Goal: Task Accomplishment & Management: Complete application form

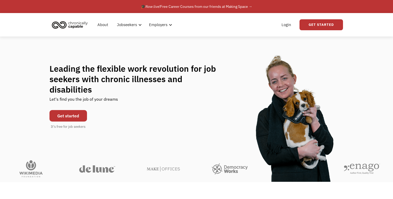
click at [74, 121] on link "Get started" at bounding box center [69, 115] width 38 height 11
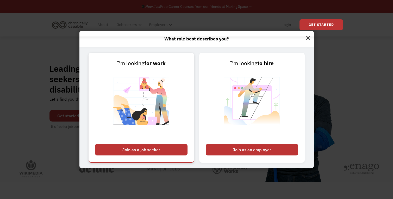
click at [101, 144] on div "Join as a job seeker" at bounding box center [141, 149] width 93 height 11
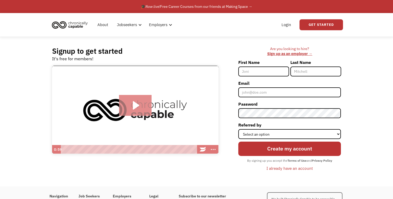
click at [128, 114] on icon "Play Video: Introducing Chronically Capable" at bounding box center [135, 105] width 33 height 21
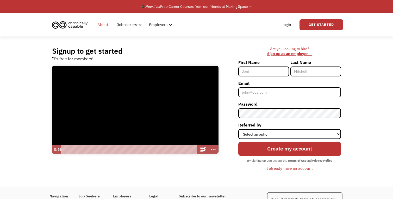
click at [103, 26] on link "About" at bounding box center [102, 24] width 17 height 17
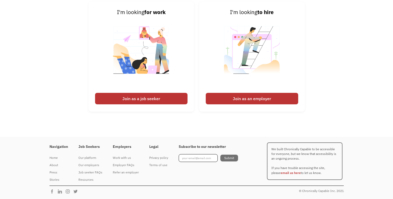
scroll to position [845, 0]
click at [97, 169] on div "Job seeker FAQs" at bounding box center [90, 172] width 24 height 6
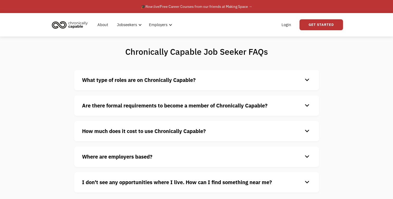
click at [103, 84] on h4 "What type of roles are on Chronically Capable?" at bounding box center [192, 80] width 221 height 8
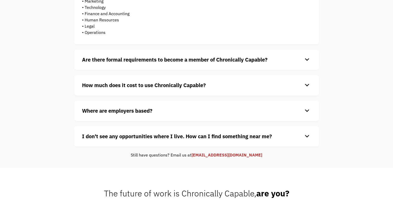
scroll to position [146, 0]
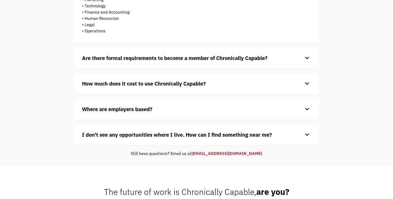
click at [93, 68] on div "Are there formal requirements to become a member of Chronically Capable? keyboa…" at bounding box center [196, 58] width 245 height 20
click at [95, 62] on strong "Are there formal requirements to become a member of Chronically Capable?" at bounding box center [175, 57] width 186 height 7
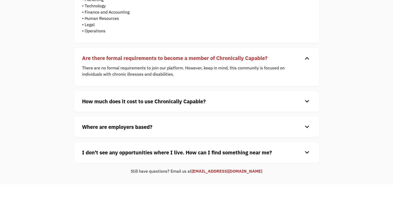
click at [115, 105] on strong "How much does it cost to use Chronically Capable?" at bounding box center [144, 101] width 124 height 7
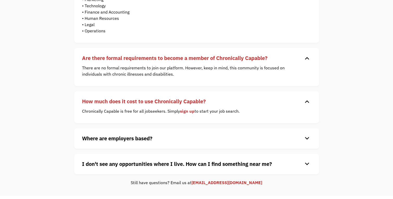
click at [121, 142] on strong "Where are employers based?" at bounding box center [117, 138] width 70 height 7
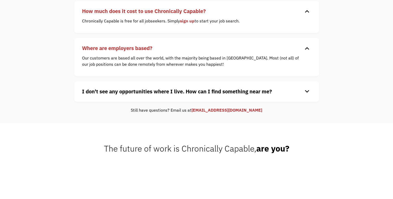
scroll to position [242, 0]
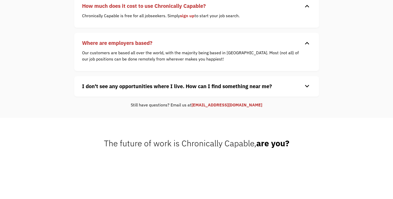
click at [122, 90] on strong "I don't see any opportunities where I live. How can I find something near me?" at bounding box center [177, 86] width 190 height 7
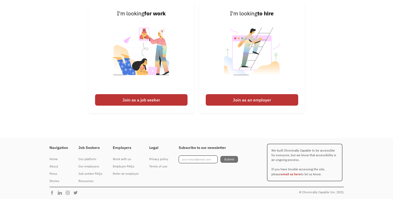
scroll to position [423, 0]
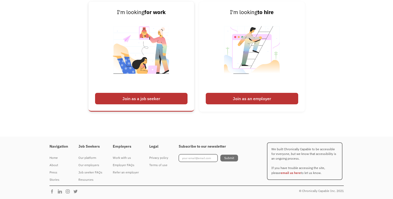
click at [120, 104] on div "Join as a job seeker" at bounding box center [141, 98] width 93 height 11
click at [130, 104] on div "Join as a job seeker" at bounding box center [141, 98] width 93 height 11
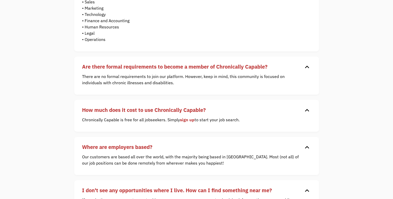
scroll to position [0, 0]
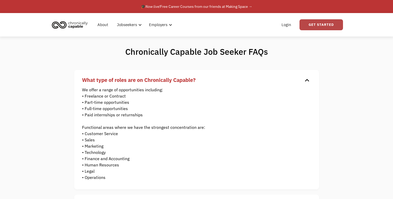
click at [323, 28] on link "Get Started" at bounding box center [322, 24] width 44 height 11
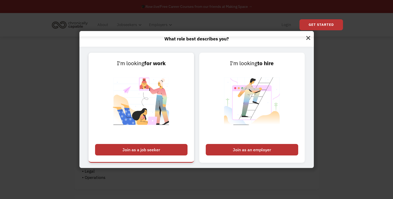
click at [153, 145] on div "Join as a job seeker" at bounding box center [141, 149] width 93 height 11
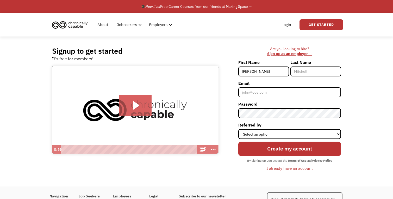
type input "[PERSON_NAME]"
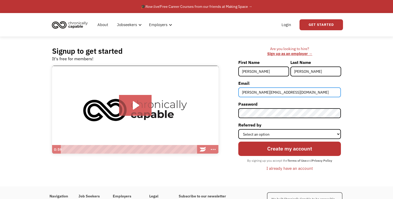
type input "[PERSON_NAME][EMAIL_ADDRESS][DOMAIN_NAME]"
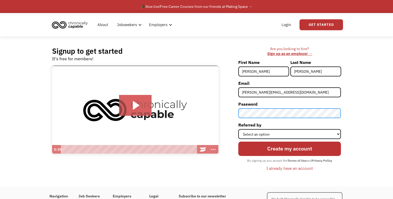
click at [238, 173] on div at bounding box center [238, 173] width 0 height 0
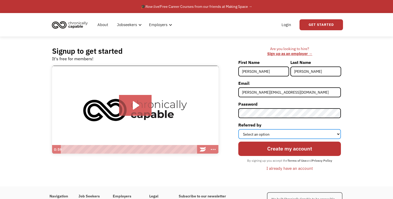
click at [299, 138] on select "Select an option Instagram Facebook Twitter Search Engine News Article Word of …" at bounding box center [289, 134] width 103 height 10
select select "Search Engine"
click at [238, 134] on select "Select an option Instagram Facebook Twitter Search Engine News Article Word of …" at bounding box center [289, 134] width 103 height 10
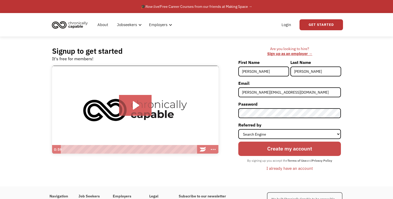
click at [289, 156] on input "Create my account" at bounding box center [289, 149] width 103 height 14
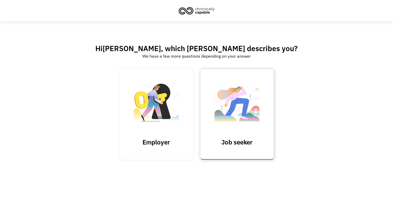
click at [246, 124] on img at bounding box center [237, 104] width 52 height 51
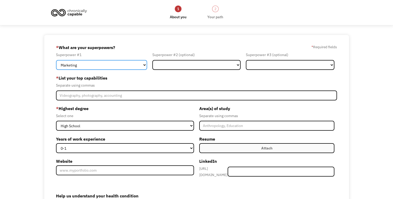
click at [93, 68] on select "Marketing Human Resources Finance Technology Operations Sales Industrial & Manu…" at bounding box center [101, 65] width 91 height 10
select select "Design"
click at [56, 62] on select "Marketing Human Resources Finance Technology Operations Sales Industrial & Manu…" at bounding box center [101, 65] width 91 height 10
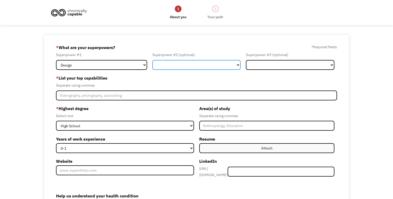
click at [164, 68] on select "Marketing Human Resources Finance Technology Operations Sales Industrial & Manu…" at bounding box center [196, 65] width 89 height 10
select select "Marketing"
click at [152, 62] on select "Marketing Human Resources Finance Technology Operations Sales Industrial & Manu…" at bounding box center [196, 65] width 89 height 10
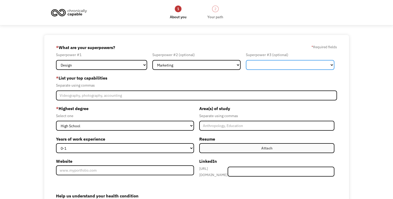
click at [253, 66] on select "Marketing Human Resources Finance Technology Operations Sales Industrial & Manu…" at bounding box center [290, 65] width 89 height 10
select select "Communications & Public Relations"
click at [246, 62] on select "Marketing Human Resources Finance Technology Operations Sales Industrial & Manu…" at bounding box center [290, 65] width 89 height 10
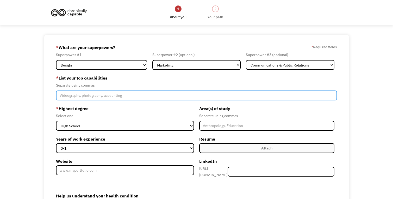
click at [73, 100] on input "Member-Create-Step1" at bounding box center [196, 95] width 281 height 10
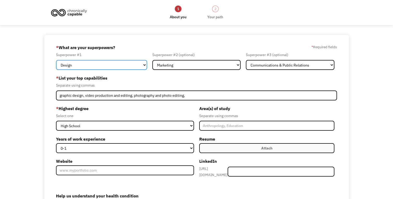
click at [131, 65] on select "Marketing Human Resources Finance Technology Operations Sales Industrial & Manu…" at bounding box center [101, 65] width 91 height 10
click at [56, 62] on select "Marketing Human Resources Finance Technology Operations Sales Industrial & Manu…" at bounding box center [101, 65] width 91 height 10
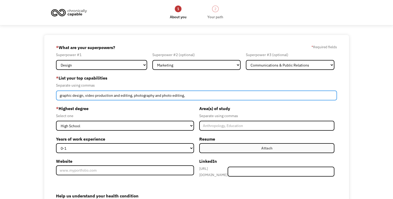
click at [192, 100] on input "graphic design, video production and editing, photography and photo editing," at bounding box center [196, 95] width 281 height 10
type input "graphic design, video production and editing, photography and photo editing, wr…"
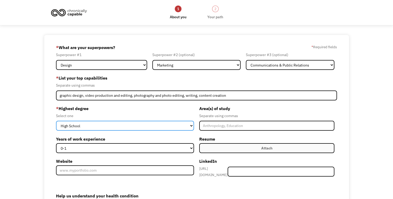
click at [106, 130] on select "High School Associates Bachelors Master's PhD" at bounding box center [125, 126] width 138 height 10
select select "bachelors"
click at [56, 127] on select "High School Associates Bachelors Master's PhD" at bounding box center [125, 126] width 138 height 10
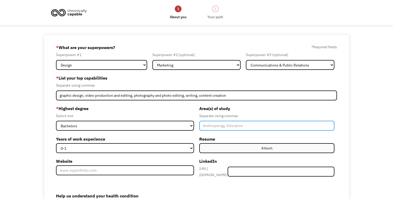
click at [207, 131] on input "Member-Create-Step1" at bounding box center [267, 126] width 136 height 10
type input "Music, graphic design"
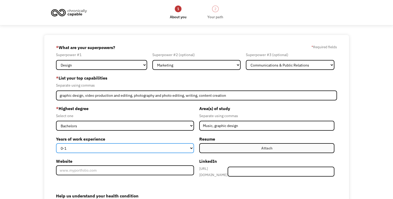
click at [136, 153] on select "0-1 2-4 5-10 11-15 15+" at bounding box center [125, 148] width 138 height 10
select select "15+"
click at [56, 150] on select "0-1 2-4 5-10 11-15 15+" at bounding box center [125, 148] width 138 height 10
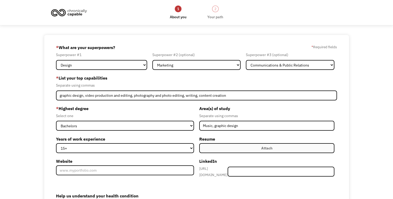
click at [215, 153] on label "Attach" at bounding box center [267, 148] width 136 height 10
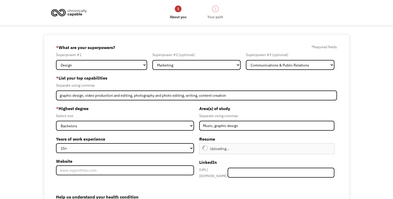
type input "Continue"
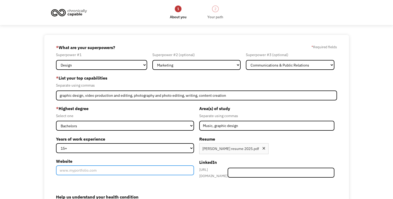
click at [78, 175] on input "Website" at bounding box center [125, 170] width 138 height 10
paste input "[URL][DOMAIN_NAME]"
type input "[URL][DOMAIN_NAME]"
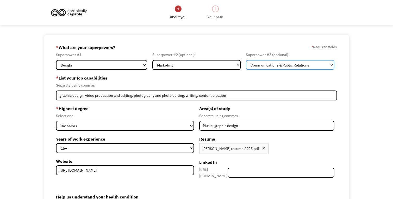
click at [264, 66] on select "Marketing Human Resources Finance Technology Operations Sales Industrial & Manu…" at bounding box center [290, 65] width 89 height 10
click at [246, 62] on select "Marketing Human Resources Finance Technology Operations Sales Industrial & Manu…" at bounding box center [290, 65] width 89 height 10
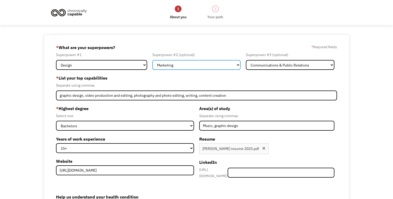
click at [220, 66] on select "Marketing Human Resources Finance Technology Operations Sales Industrial & Manu…" at bounding box center [196, 65] width 89 height 10
select select "Communications & Public Relations"
click at [152, 62] on select "Marketing Human Resources Finance Technology Operations Sales Industrial & Manu…" at bounding box center [196, 65] width 89 height 10
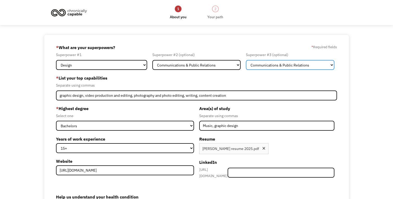
click at [253, 70] on select "Marketing Human Resources Finance Technology Operations Sales Industrial & Manu…" at bounding box center [290, 65] width 89 height 10
select select "Other"
click at [246, 62] on select "Marketing Human Resources Finance Technology Operations Sales Industrial & Manu…" at bounding box center [290, 65] width 89 height 10
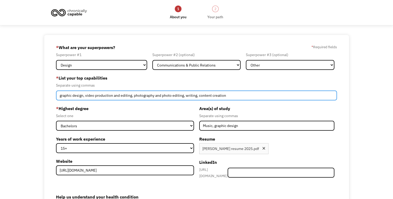
click at [227, 99] on input "graphic design, video production and editing, photography and photo editing, wr…" at bounding box center [196, 95] width 281 height 10
type input "graphic design, video production and editing, photography and photo editing, wr…"
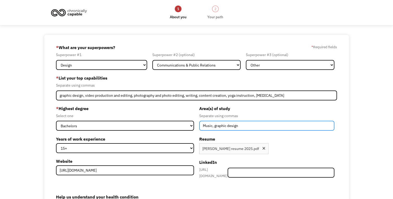
click at [241, 130] on input "Music, graphic design" at bounding box center [267, 126] width 136 height 10
click at [240, 131] on input "Music, graphic design, yoga teaching, yoga therapy" at bounding box center [267, 126] width 136 height 10
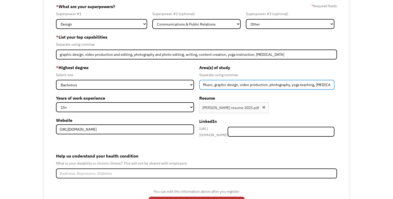
scroll to position [85, 0]
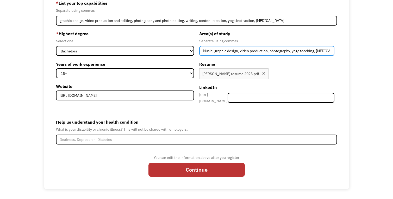
type input "Music, graphic design, video production, photography, yoga teaching, yoga thera…"
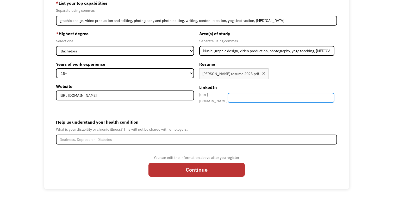
click at [257, 93] on input "Member-Create-Step1" at bounding box center [281, 98] width 107 height 10
paste input "https://www.linkedin.com/in/hannahloomis/"
drag, startPoint x: 303, startPoint y: 95, endPoint x: 242, endPoint y: 91, distance: 60.9
click at [242, 91] on div "https://www.linkedin.com/in/ https://www.linkedin.com/in/hannahloomis/" at bounding box center [267, 97] width 136 height 13
type input "hannahloomis/"
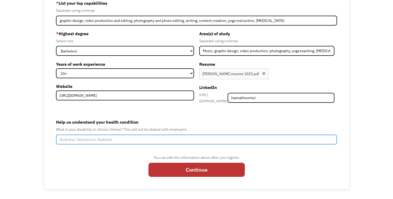
click at [103, 134] on input "Help us understand your health condition" at bounding box center [196, 139] width 281 height 10
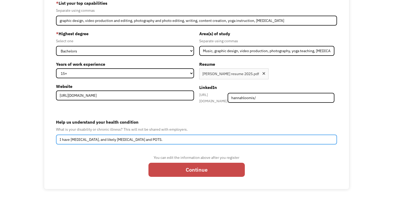
type input "I have Mast Cell Activation Syndrome, and likely Hypermobility and POTS."
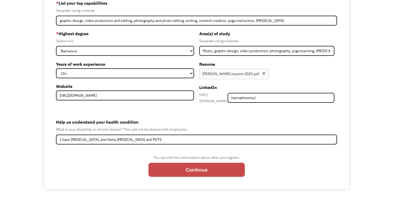
click at [174, 169] on input "Continue" at bounding box center [197, 170] width 96 height 14
type input "Please wait..."
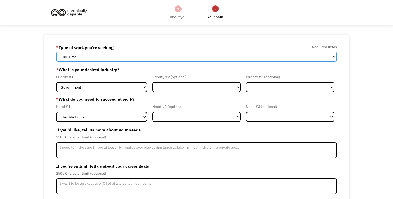
click at [93, 60] on select "Full-Time Part-Time Both Full-Time and Part-Time" at bounding box center [196, 57] width 281 height 10
select select "part-time"
click at [56, 53] on select "Full-Time Part-Time Both Full-Time and Part-Time" at bounding box center [196, 57] width 281 height 10
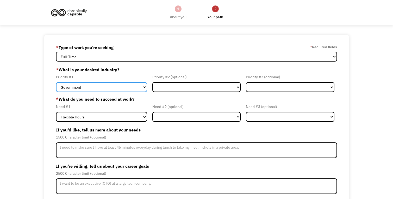
click at [85, 91] on select "Government Finance & Insurance Health & Social Care Tech & Engineering Creative…" at bounding box center [101, 87] width 91 height 10
select select "Creative & Design"
click at [56, 85] on select "Government Finance & Insurance Health & Social Care Tech & Engineering Creative…" at bounding box center [101, 87] width 91 height 10
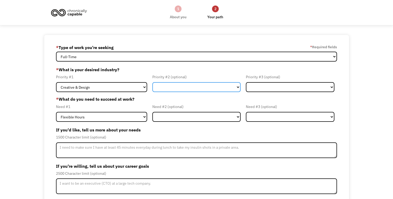
click at [157, 90] on select "Government Finance & Insurance Health & Social Care Tech & Engineering Creative…" at bounding box center [196, 87] width 89 height 10
select select "Other"
click at [152, 85] on select "Government Finance & Insurance Health & Social Care Tech & Engineering Creative…" at bounding box center [196, 87] width 89 height 10
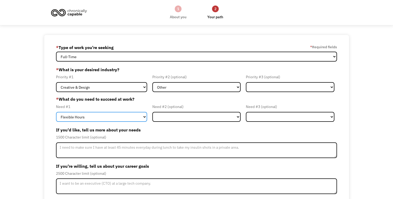
click at [80, 122] on select "Flexible Hours Remote Work Service Animal On-site Accommodations Visual Support…" at bounding box center [101, 117] width 91 height 10
select select "Remote Work"
click at [56, 117] on select "Flexible Hours Remote Work Service Animal On-site Accommodations Visual Support…" at bounding box center [101, 117] width 91 height 10
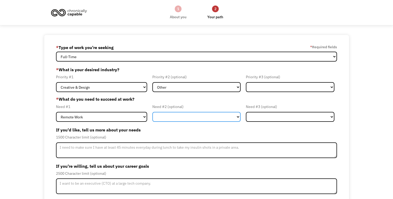
click at [157, 120] on select "Flexible Hours Remote Work Service Animal On-site Accommodations Visual Support…" at bounding box center [196, 117] width 89 height 10
select select "Flexible Hours"
click at [152, 117] on select "Flexible Hours Remote Work Service Animal On-site Accommodations Visual Support…" at bounding box center [196, 117] width 89 height 10
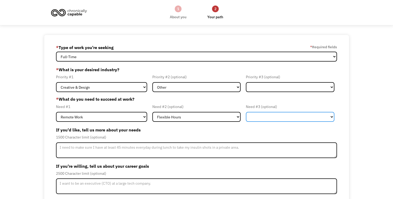
click at [271, 121] on select "Flexible Hours Remote Work Service Animal On-site Accommodations Visual Support…" at bounding box center [290, 117] width 89 height 10
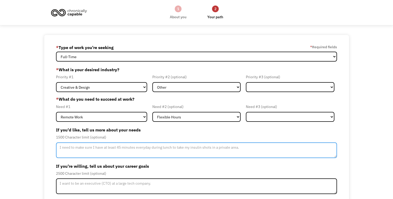
click at [60, 154] on textarea "Member-Update-Form-Step2" at bounding box center [196, 150] width 281 height 16
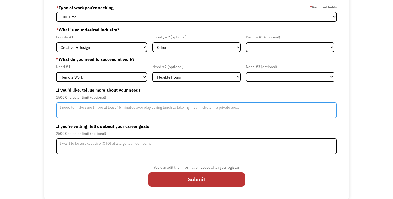
scroll to position [50, 0]
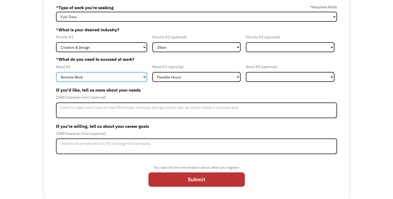
click at [77, 72] on select "Flexible Hours Remote Work Service Animal On-site Accommodations Visual Support…" at bounding box center [101, 77] width 91 height 10
select select "Flexible Hours"
click at [56, 72] on select "Flexible Hours Remote Work Service Animal On-site Accommodations Visual Support…" at bounding box center [101, 77] width 91 height 10
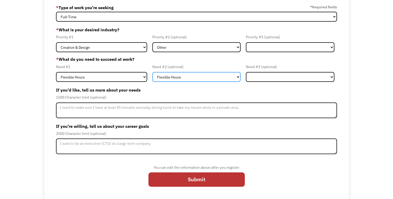
click at [157, 72] on select "Flexible Hours Remote Work Service Animal On-site Accommodations Visual Support…" at bounding box center [196, 77] width 89 height 10
select select "Remote Work"
click at [152, 72] on select "Flexible Hours Remote Work Service Animal On-site Accommodations Visual Support…" at bounding box center [196, 77] width 89 height 10
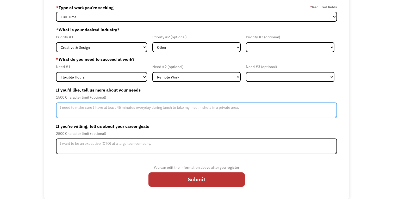
click at [90, 105] on textarea "Member-Update-Form-Step2" at bounding box center [196, 110] width 281 height 16
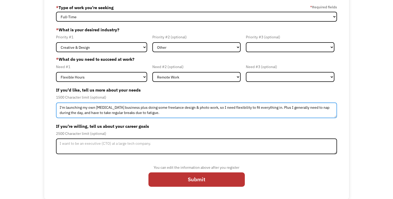
type textarea "I'm launching my own yoga therapy business plus doing some freelance design & p…"
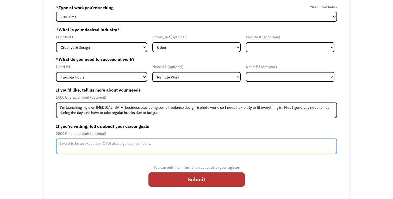
click at [104, 146] on textarea "Member-Update-Form-Step2" at bounding box center [196, 146] width 281 height 16
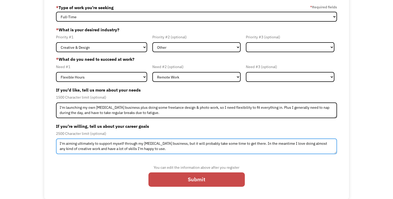
type textarea "I'm aiming ultimately to support myself through my yoga therapy business, but i…"
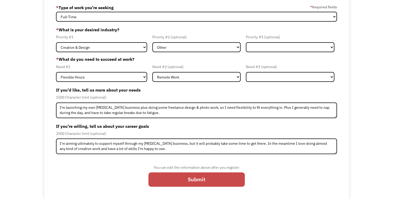
click at [172, 182] on input "Submit" at bounding box center [197, 179] width 96 height 14
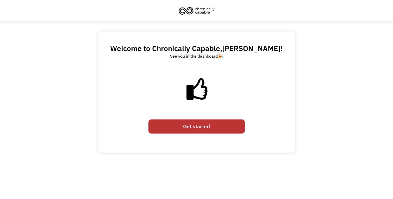
click at [194, 127] on link "Get started" at bounding box center [197, 126] width 96 height 14
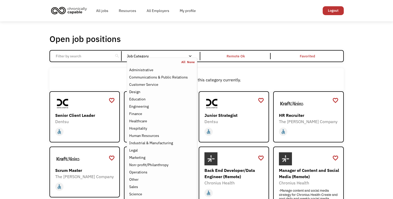
click at [158, 60] on nav "All None Administrative Communications & Public Relations Customer Service Desi…" at bounding box center [162, 136] width 70 height 157
click at [155, 94] on div "Design" at bounding box center [161, 92] width 65 height 6
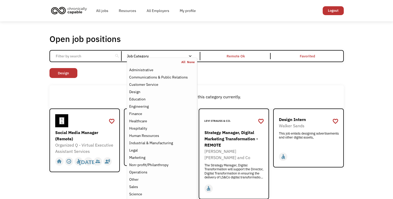
click at [31, 134] on div "Open job positions You have X liked items Search search Filter by category Admi…" at bounding box center [196, 154] width 393 height 266
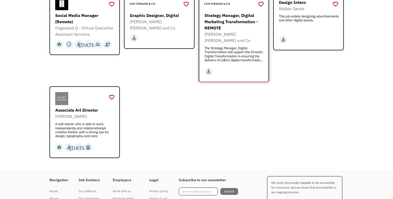
scroll to position [159, 0]
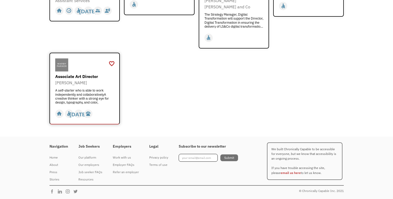
click at [82, 89] on div "A self-starter who is able to work independently and collaborativelyA creative …" at bounding box center [85, 96] width 60 height 16
